Goal: Information Seeking & Learning: Learn about a topic

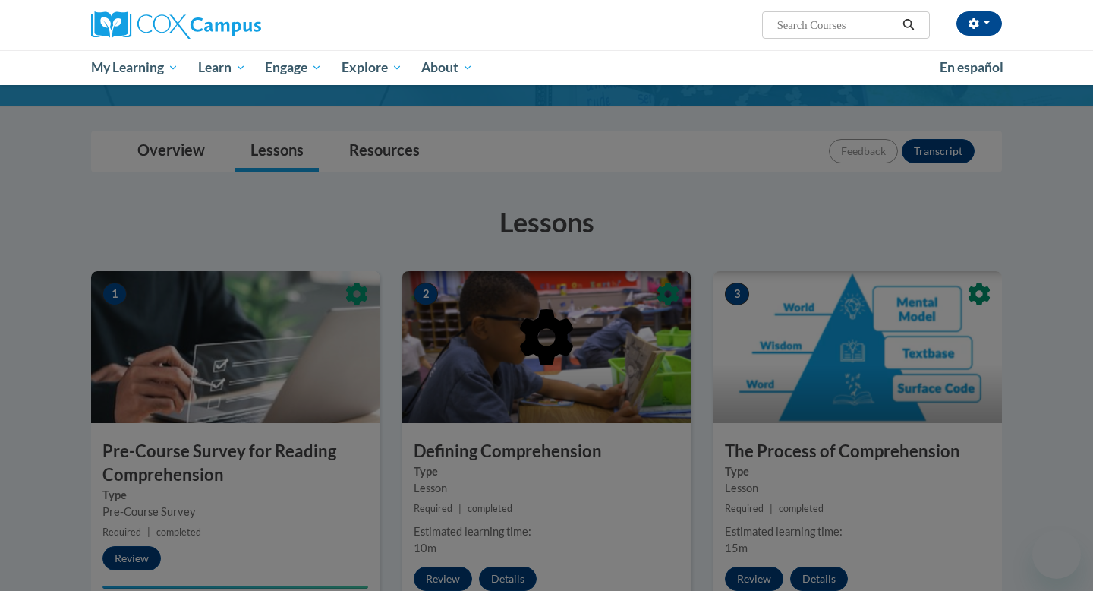
scroll to position [263, 0]
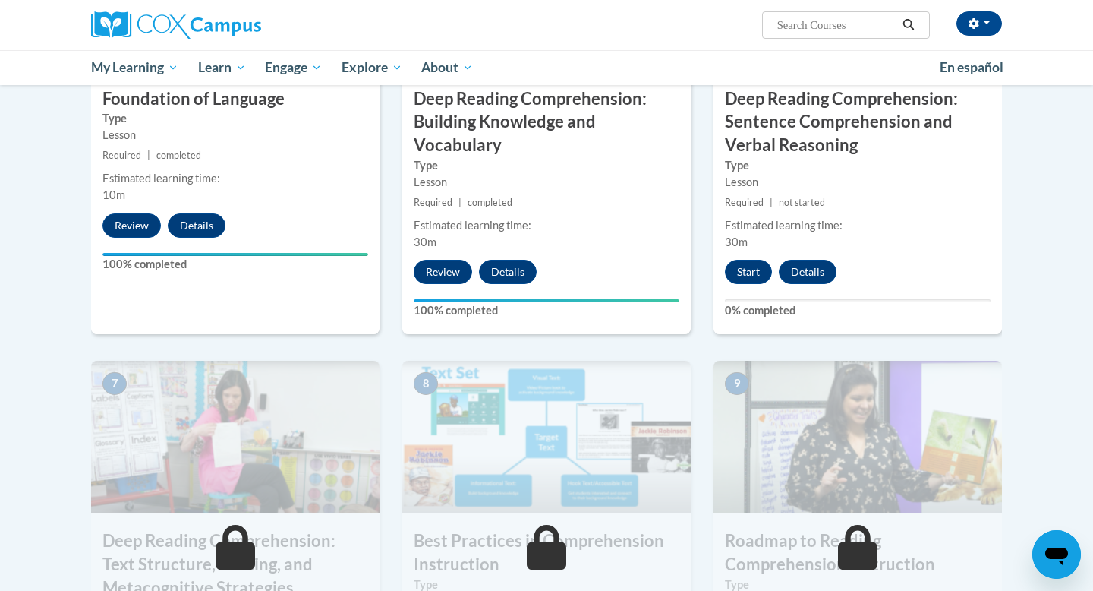
scroll to position [887, 0]
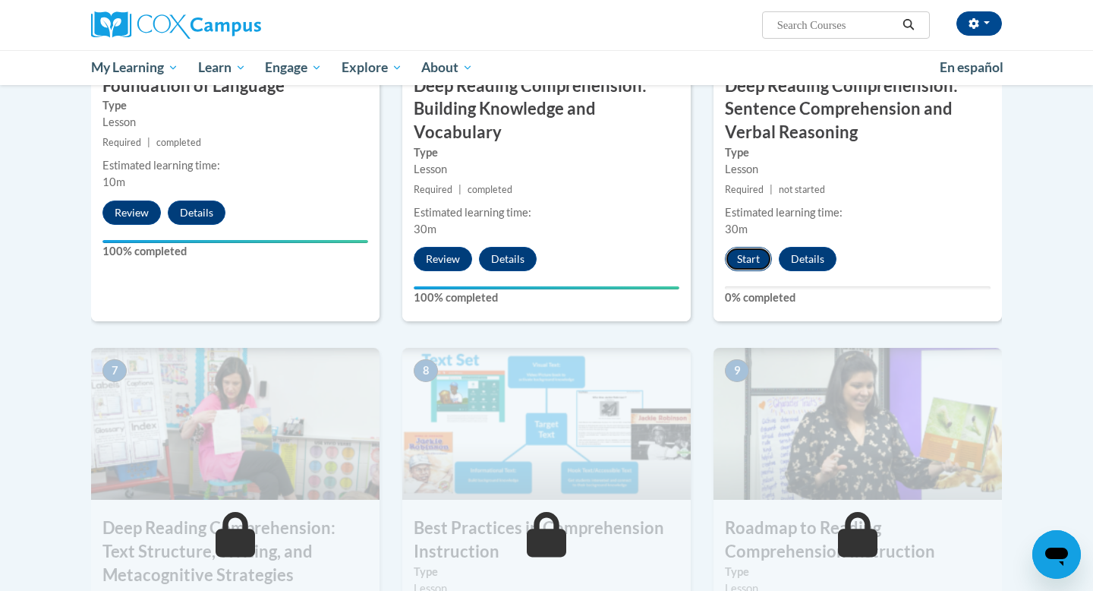
click at [749, 262] on button "Start" at bounding box center [748, 259] width 47 height 24
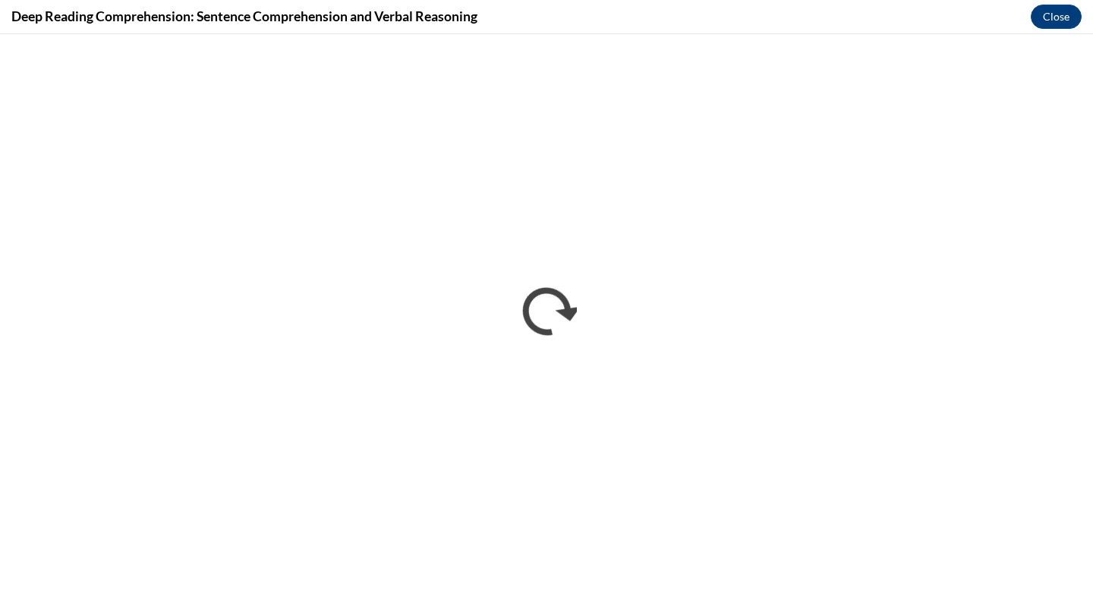
scroll to position [0, 0]
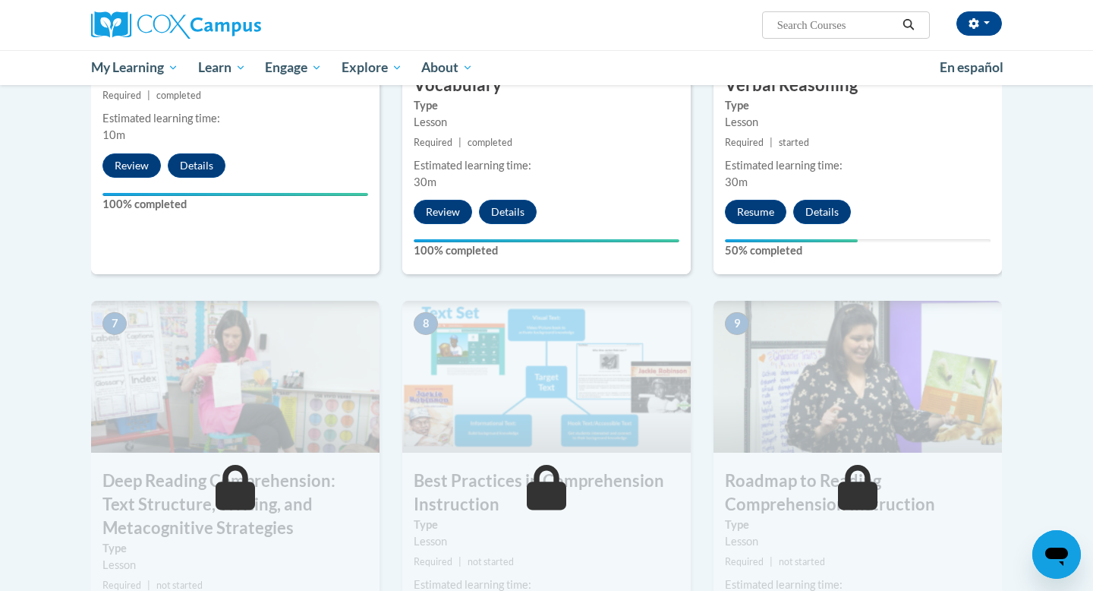
scroll to position [959, 0]
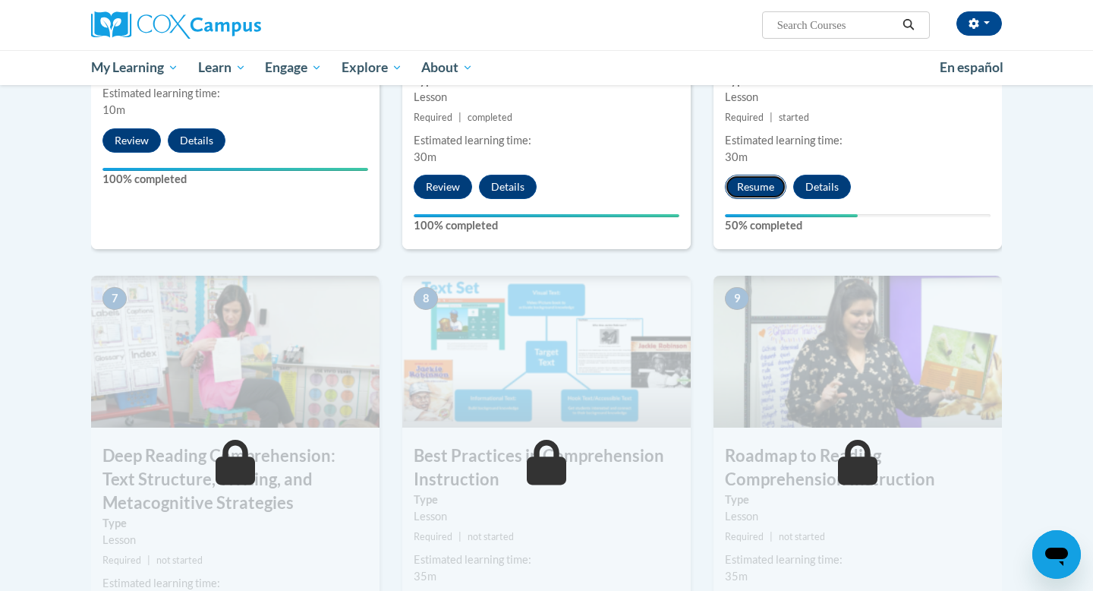
click at [750, 184] on button "Resume" at bounding box center [755, 187] width 61 height 24
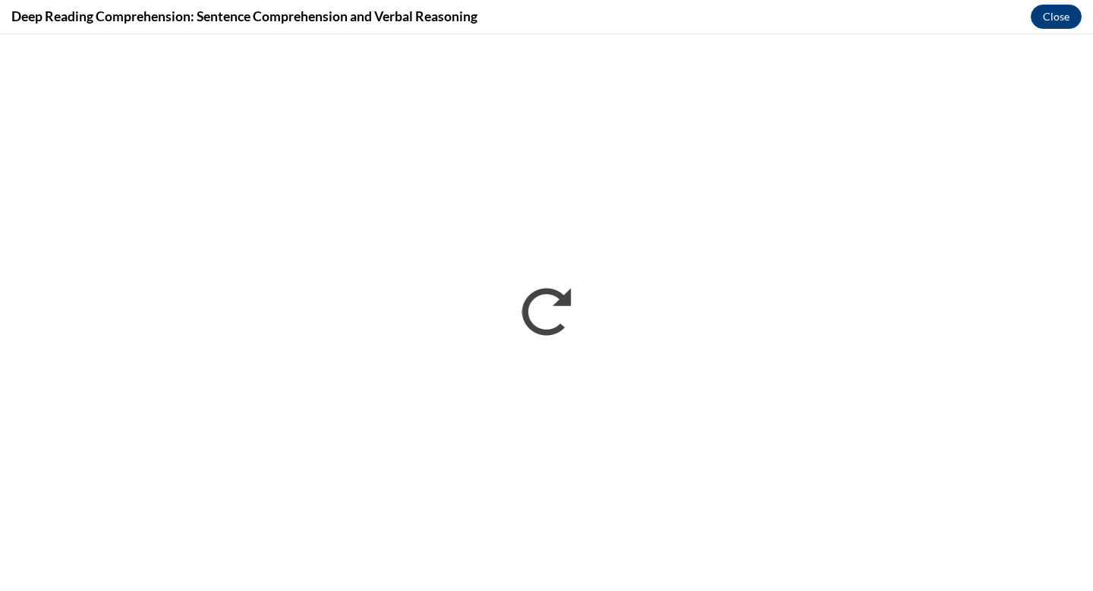
scroll to position [0, 0]
